Goal: Navigation & Orientation: Go to known website

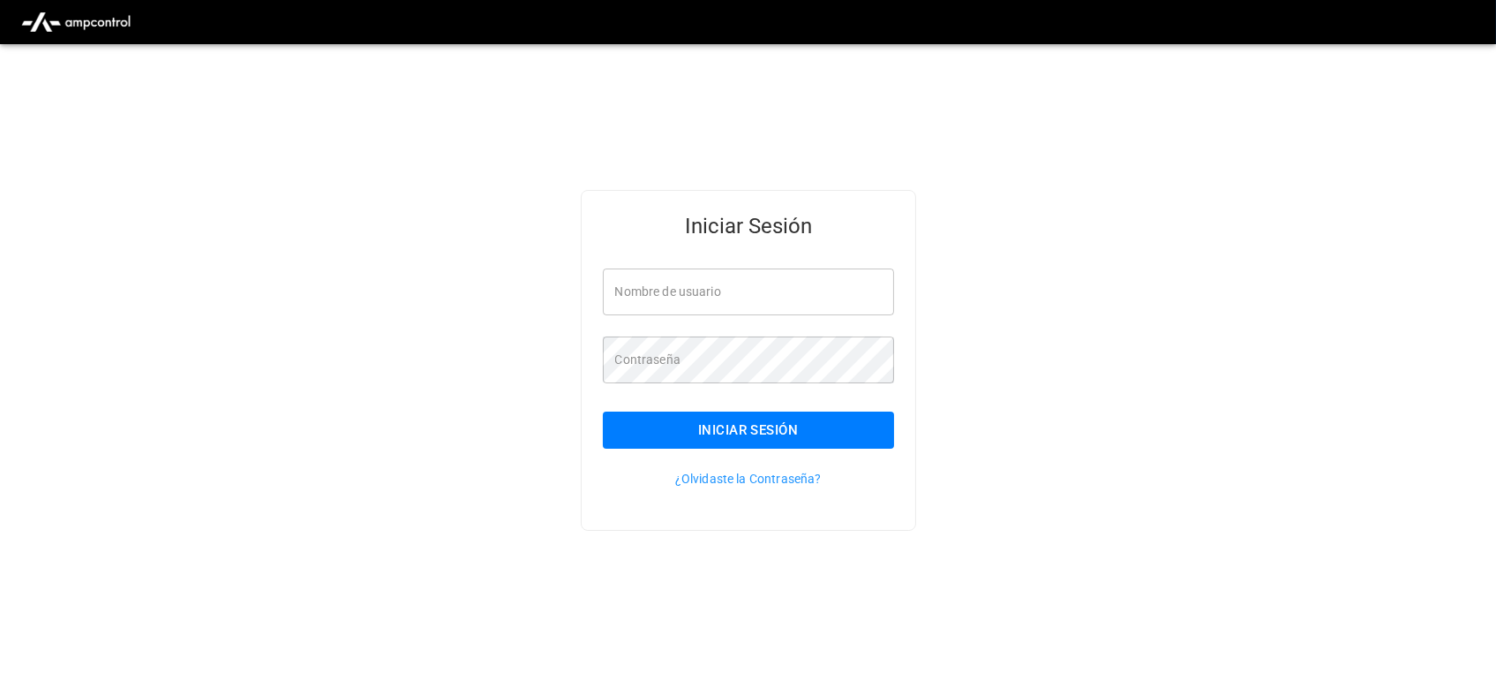
type input "**********"
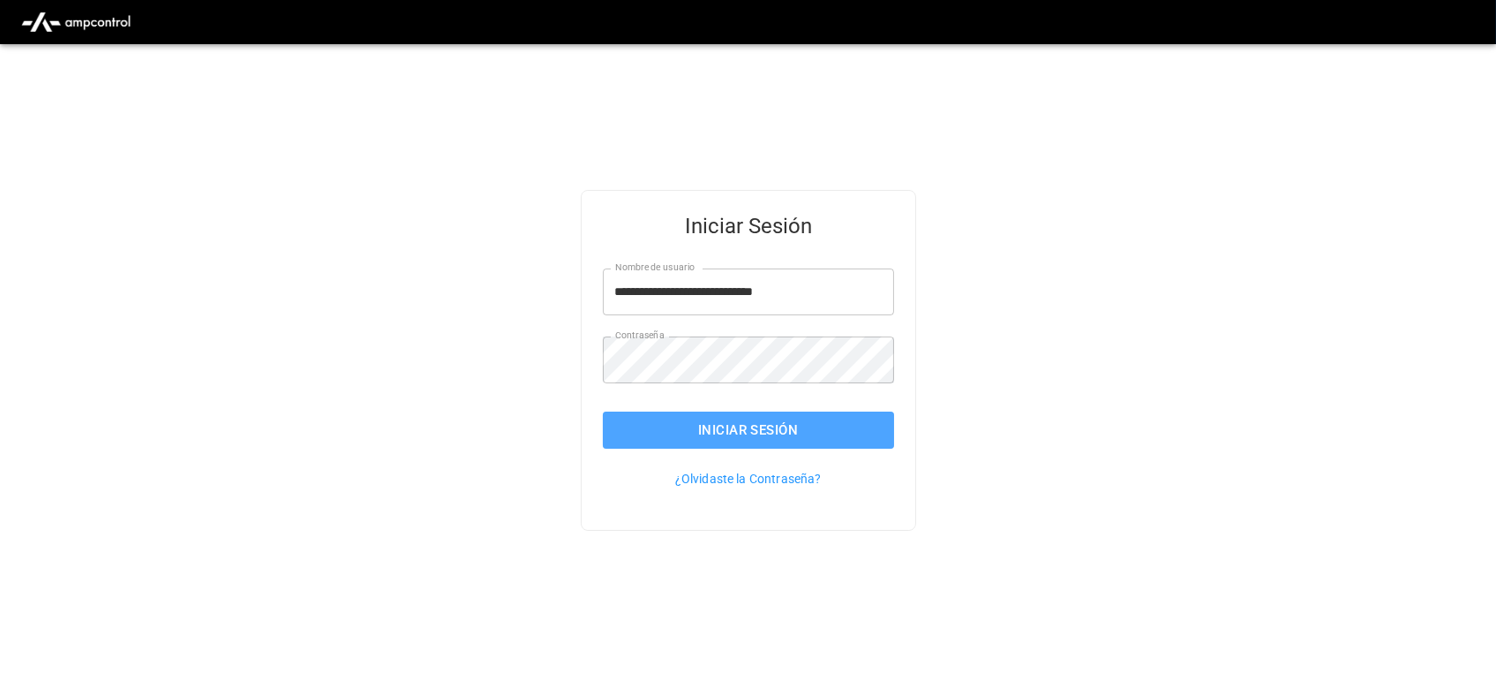
click at [657, 428] on button "Iniciar Sesión" at bounding box center [748, 429] width 291 height 37
